Goal: Information Seeking & Learning: Learn about a topic

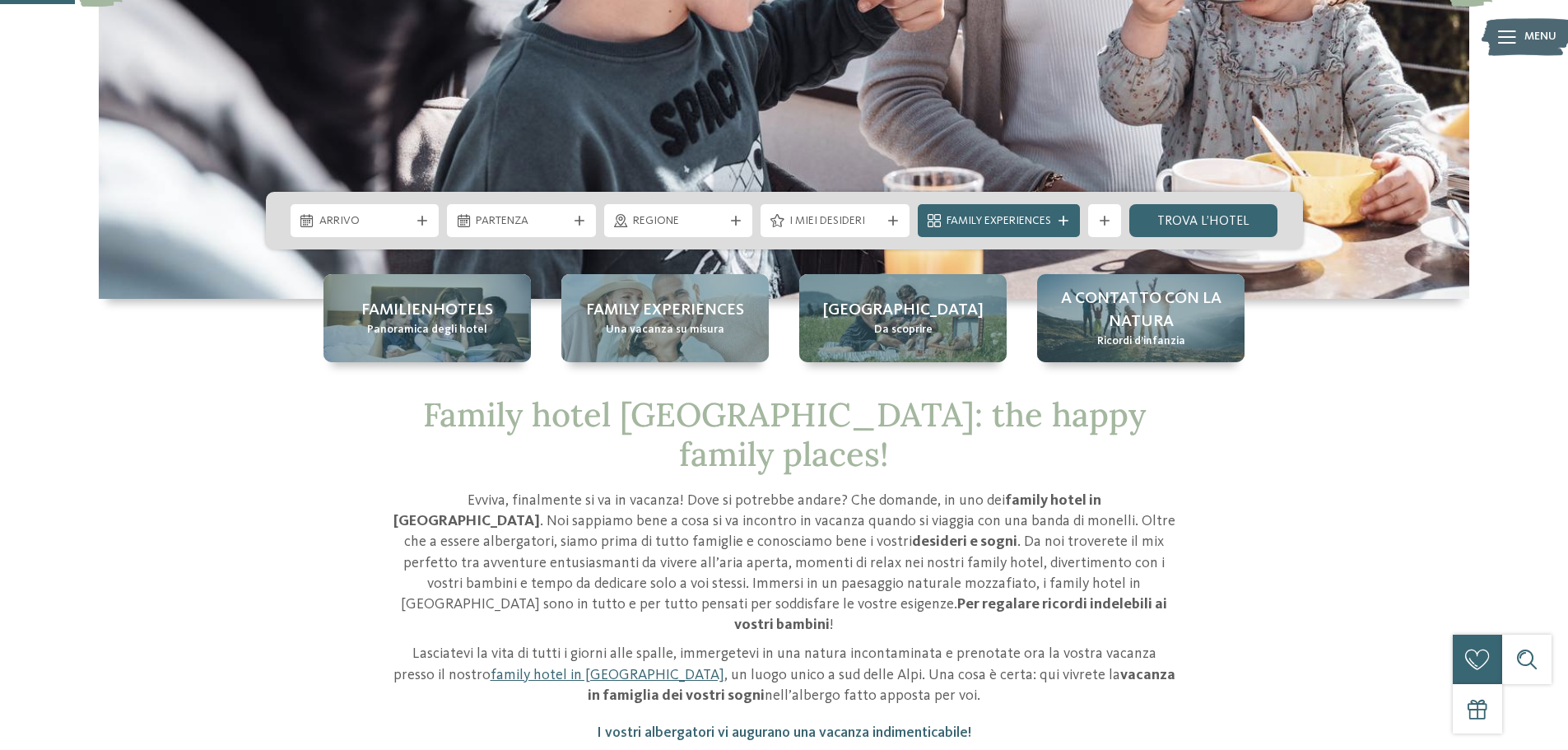
scroll to position [412, 0]
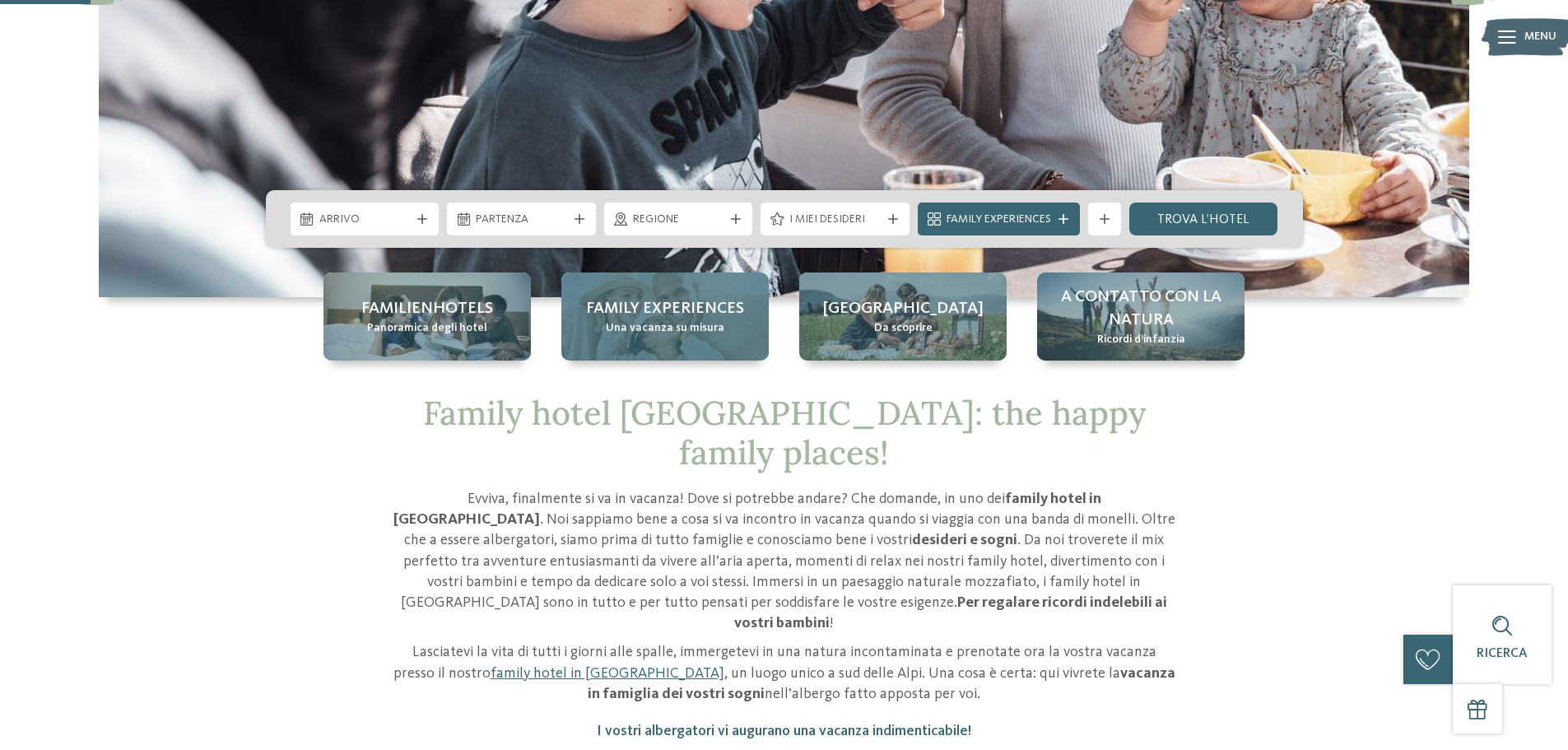
click at [659, 327] on span "Una vacanza su misura" at bounding box center [665, 328] width 119 height 17
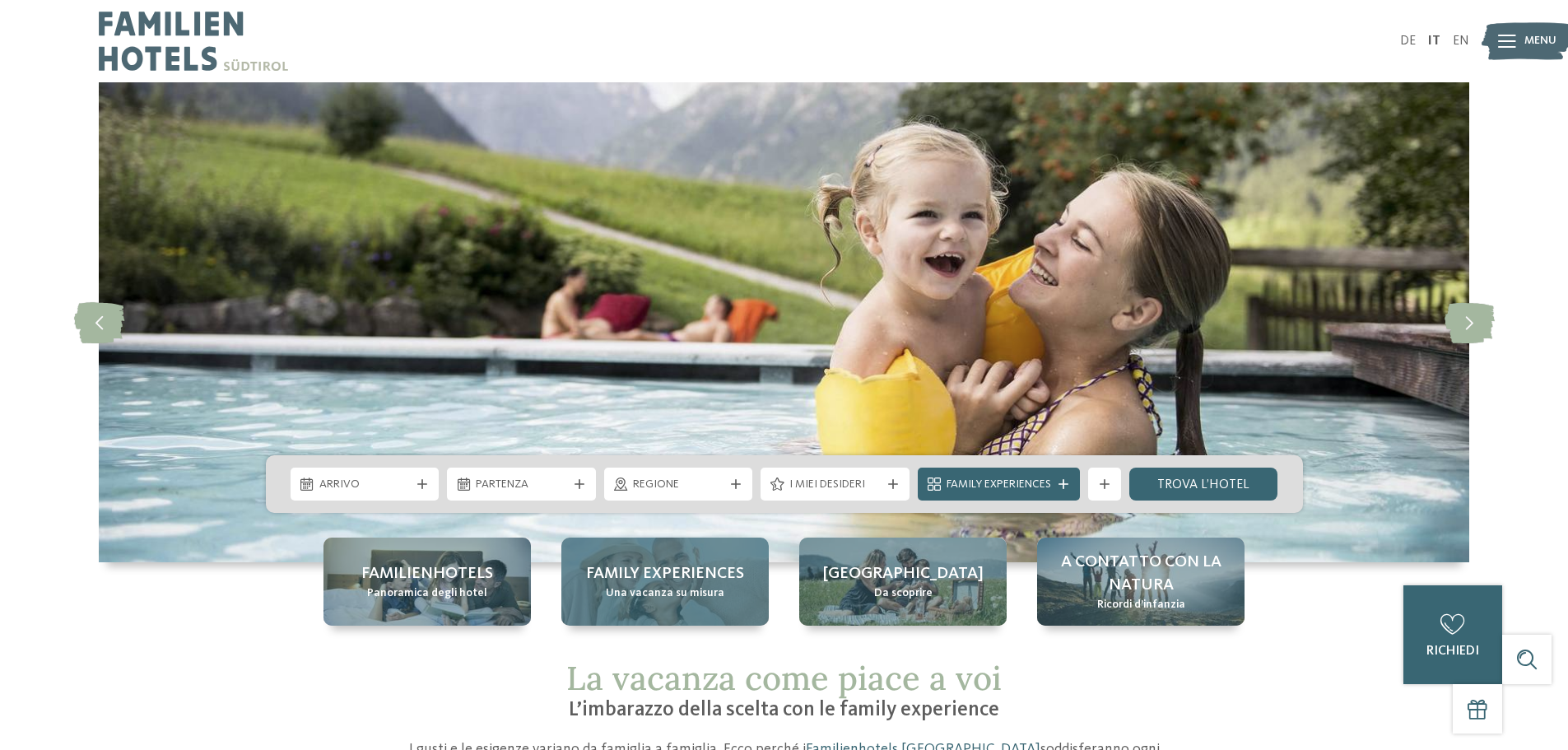
click at [650, 560] on div "Family experiences Una vacanza su misura" at bounding box center [665, 581] width 207 height 88
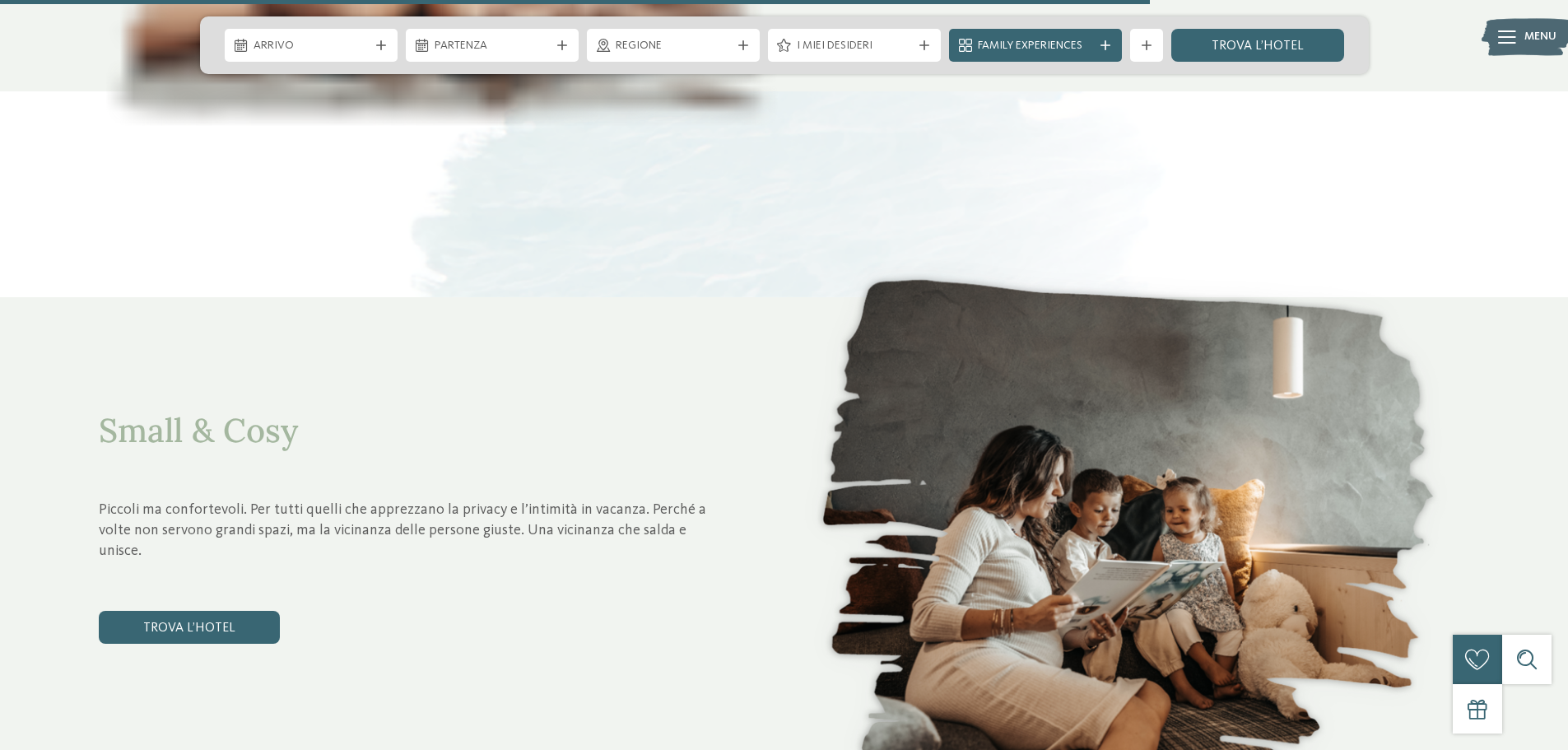
scroll to position [5843, 0]
